Goal: Task Accomplishment & Management: Complete application form

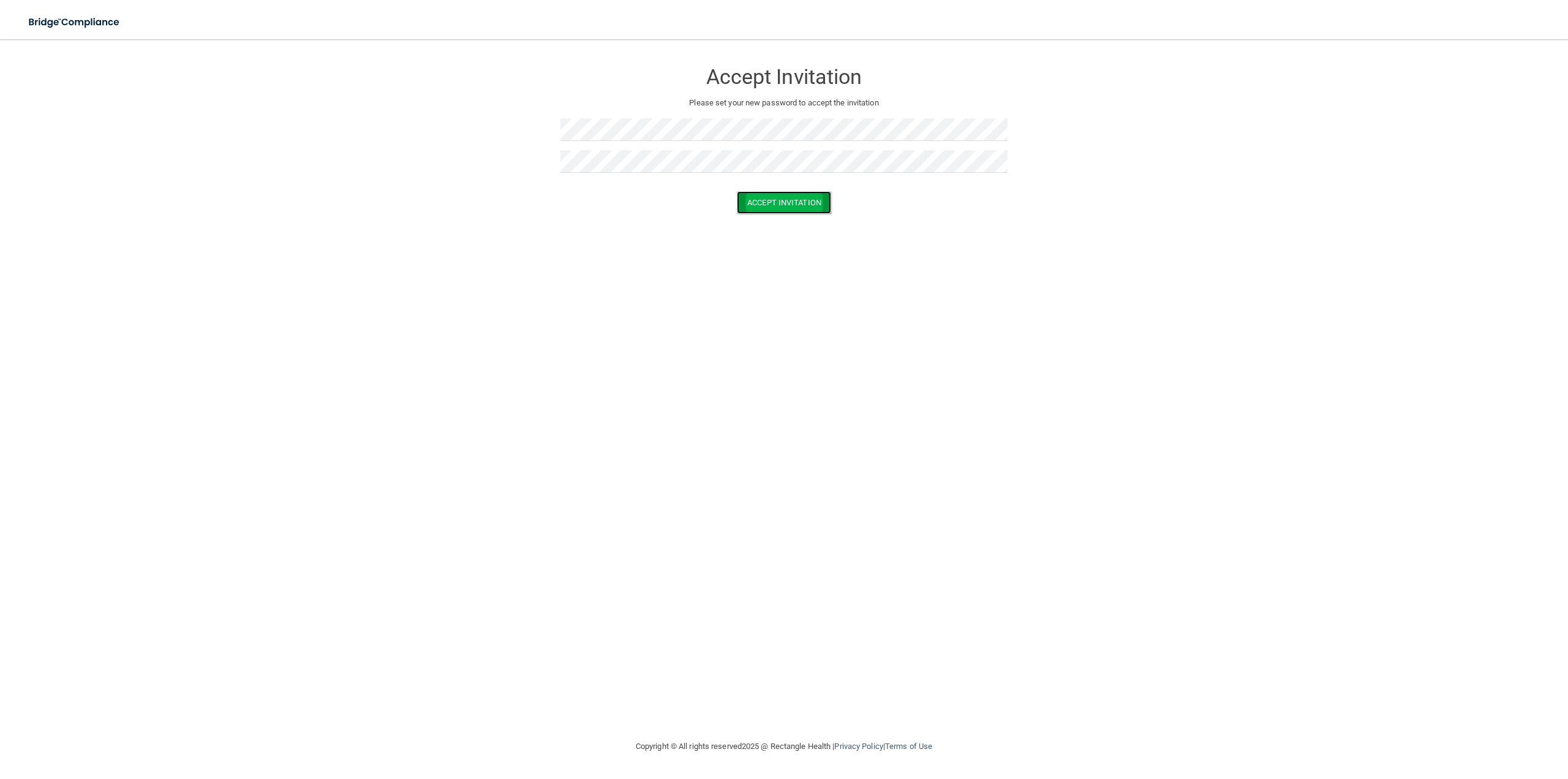
click at [785, 212] on button "Accept Invitation" at bounding box center [784, 202] width 95 height 23
click at [522, 126] on form "Accept Invitation Please set your new password to accept the invitation Passwor…" at bounding box center [784, 149] width 1519 height 195
click at [538, 156] on form "Accept Invitation Please set your new password to accept the invitation Passwor…" at bounding box center [784, 149] width 1519 height 195
click at [737, 191] on button "Accept Invitation" at bounding box center [784, 202] width 95 height 23
click at [765, 224] on button "Accept Invitation" at bounding box center [784, 220] width 95 height 23
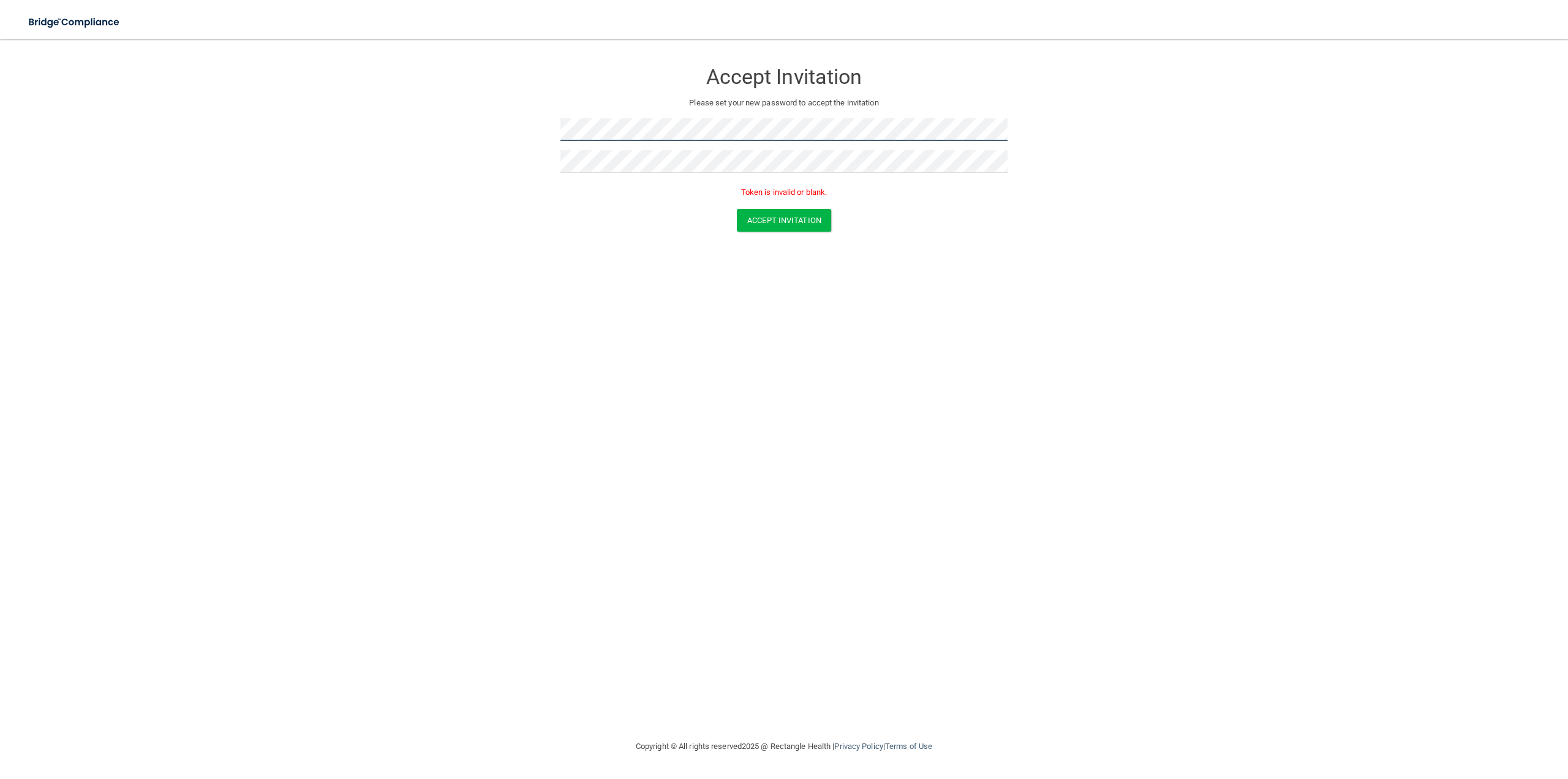
click at [552, 133] on form "Accept Invitation Please set your new password to accept the invitation Token i…" at bounding box center [784, 149] width 1519 height 195
click at [535, 168] on form "Accept Invitation Please set your new password to accept the invitation Token i…" at bounding box center [784, 149] width 1519 height 195
click at [777, 224] on button "Accept Invitation" at bounding box center [784, 220] width 95 height 23
click at [793, 220] on button "Accept Invitation" at bounding box center [784, 220] width 95 height 23
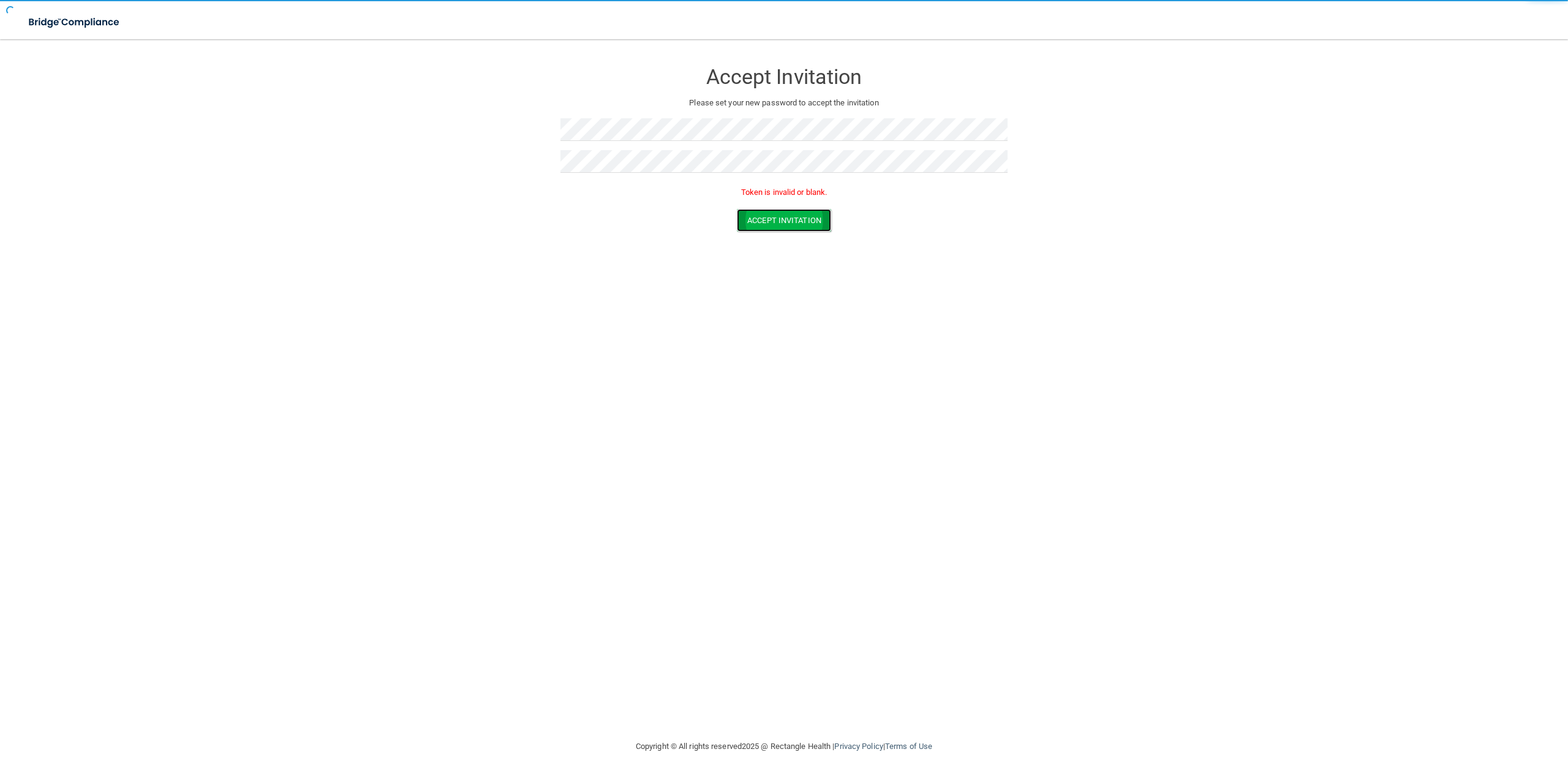
click at [793, 220] on button "Accept Invitation" at bounding box center [784, 220] width 95 height 23
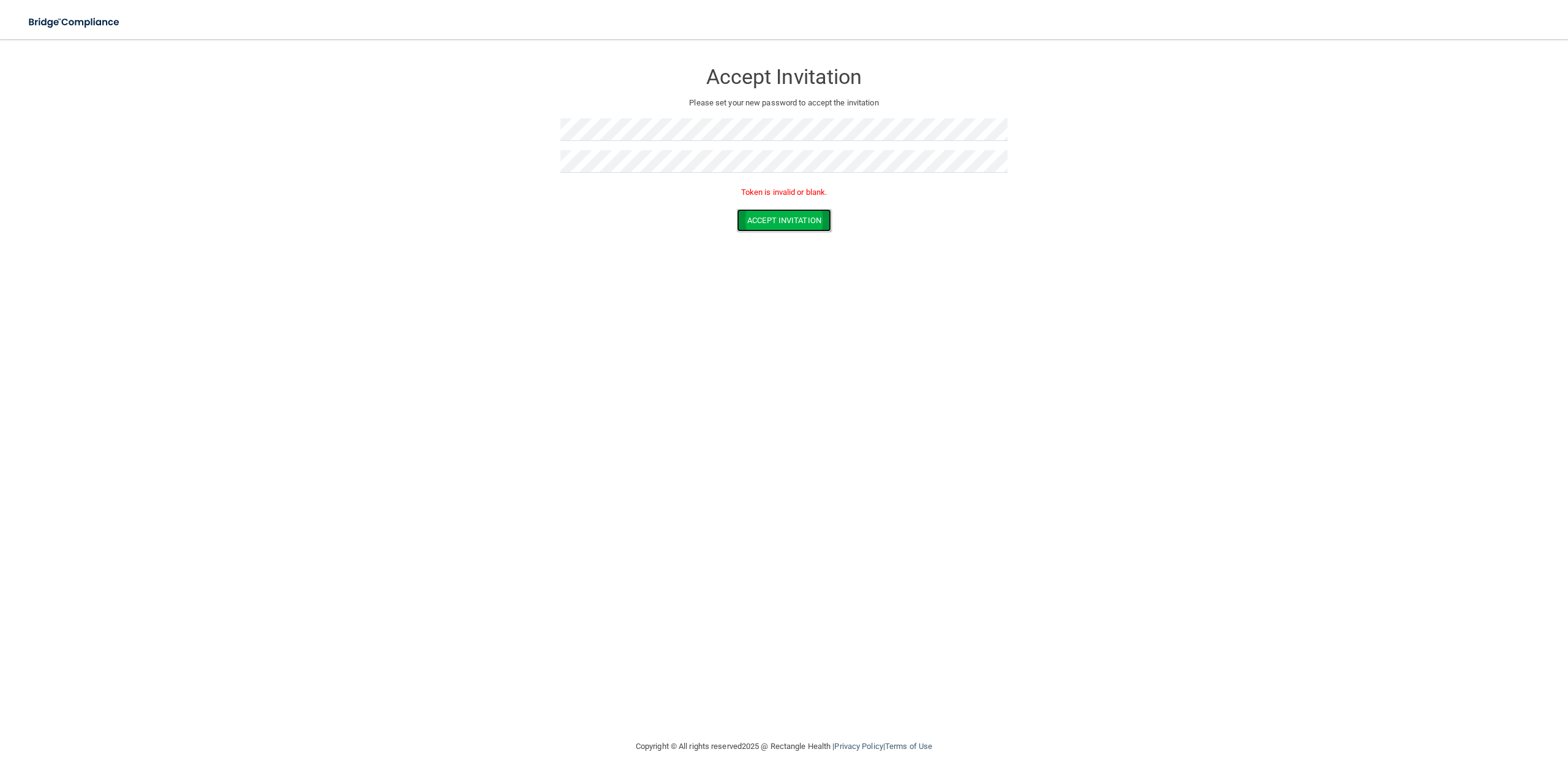
click at [780, 217] on button "Accept Invitation" at bounding box center [784, 220] width 95 height 23
click at [527, 128] on form "Accept Invitation Please set your new password to accept the invitation Token i…" at bounding box center [784, 149] width 1519 height 195
click at [539, 160] on form "Accept Invitation Please set your new password to accept the invitation Token i…" at bounding box center [784, 149] width 1519 height 195
